Goal: Information Seeking & Learning: Check status

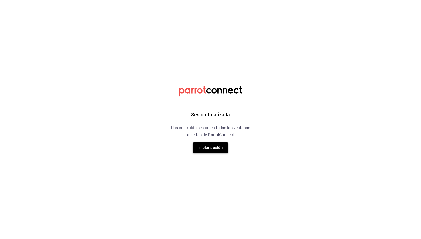
click at [210, 150] on button "Iniciar sesión" at bounding box center [210, 148] width 35 height 11
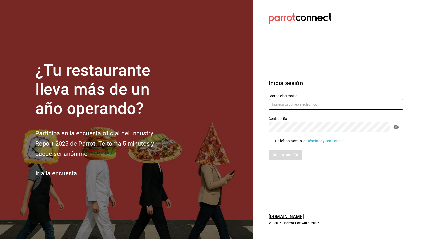
type input "aequezada@gmail.com"
click at [293, 140] on div "He leído y acepto los Términos y condiciones." at bounding box center [310, 141] width 70 height 5
click at [273, 140] on input "He leído y acepto los Términos y condiciones." at bounding box center [270, 141] width 5 height 5
checkbox input "true"
click at [290, 153] on button "Iniciar sesión" at bounding box center [285, 155] width 34 height 11
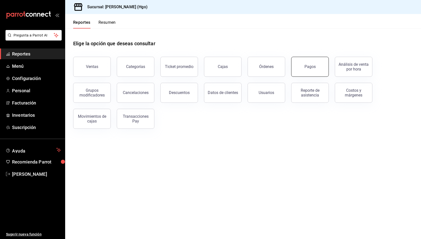
click at [300, 62] on button "Pagos" at bounding box center [310, 67] width 38 height 20
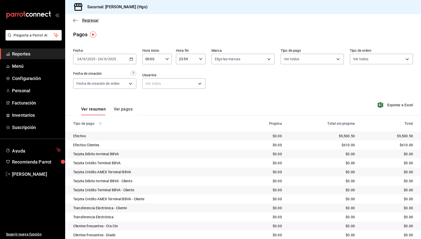
click at [87, 21] on span "Regresar" at bounding box center [90, 20] width 17 height 5
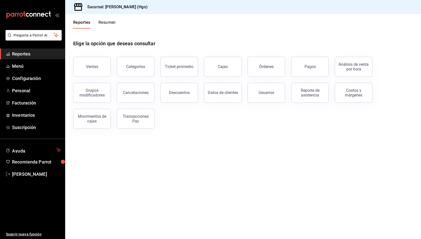
click at [232, 45] on div "Elige la opción que deseas consultar" at bounding box center [243, 40] width 340 height 22
click at [226, 63] on link "Cajas" at bounding box center [223, 67] width 38 height 20
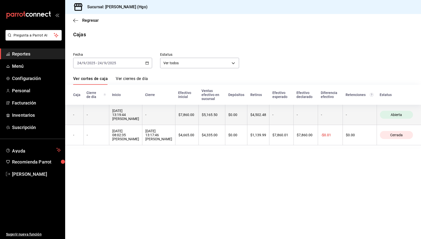
click at [269, 112] on th "$4,502.48" at bounding box center [258, 115] width 22 height 20
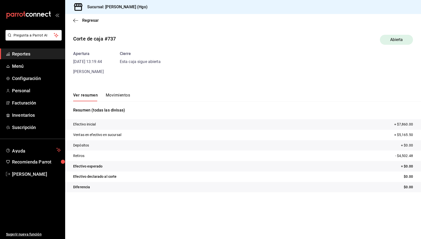
click at [121, 79] on div "Corte de caja #737 Abierta Apertura [DATE] 13:19:44 [PERSON_NAME] Esta caja sig…" at bounding box center [243, 115] width 356 height 168
click at [124, 96] on button "Movimientos" at bounding box center [118, 97] width 24 height 9
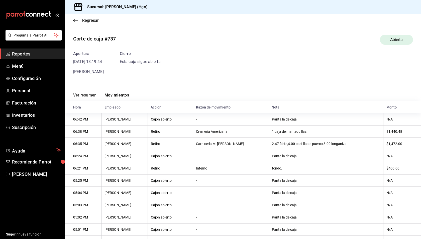
click at [99, 24] on div "Regresar" at bounding box center [243, 20] width 356 height 13
click at [96, 22] on span "Regresar" at bounding box center [90, 20] width 17 height 5
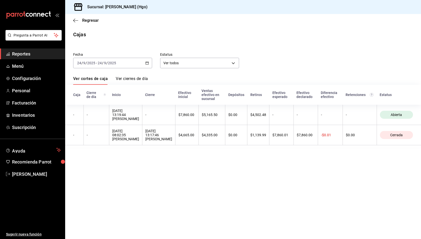
click at [268, 65] on div "Fecha [DATE] [DATE] - [DATE] [DATE] Estatus Ver todos ALL" at bounding box center [239, 56] width 348 height 24
click at [85, 21] on span "Regresar" at bounding box center [90, 20] width 17 height 5
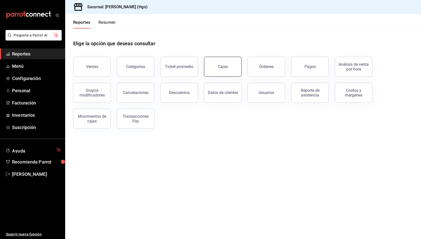
click at [212, 63] on link "Cajas" at bounding box center [223, 67] width 38 height 20
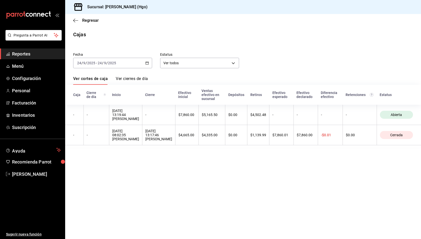
click at [124, 77] on link "Ver cierres de día" at bounding box center [132, 80] width 32 height 9
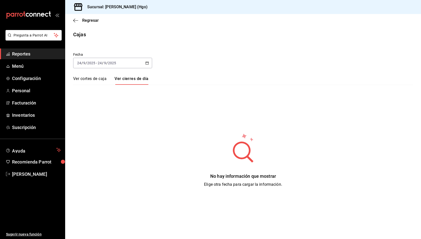
click at [84, 17] on div "Regresar" at bounding box center [243, 20] width 356 height 13
click at [85, 19] on span "Regresar" at bounding box center [90, 20] width 17 height 5
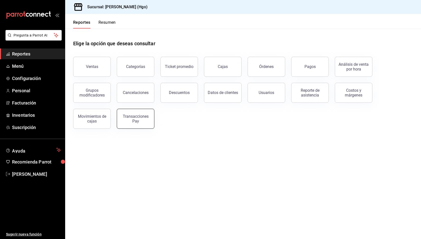
click at [145, 120] on div "Transacciones Pay" at bounding box center [135, 119] width 31 height 10
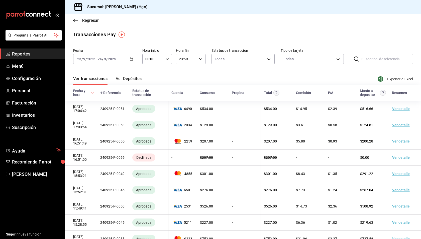
click at [135, 78] on button "Ver Depósitos" at bounding box center [129, 80] width 26 height 9
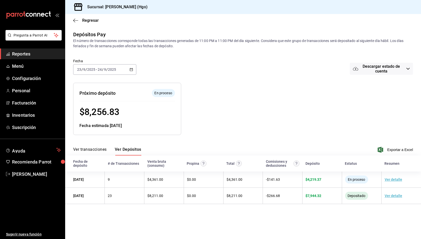
click at [229, 119] on div at bounding box center [268, 105] width 174 height 60
